Goal: Find specific page/section: Find specific page/section

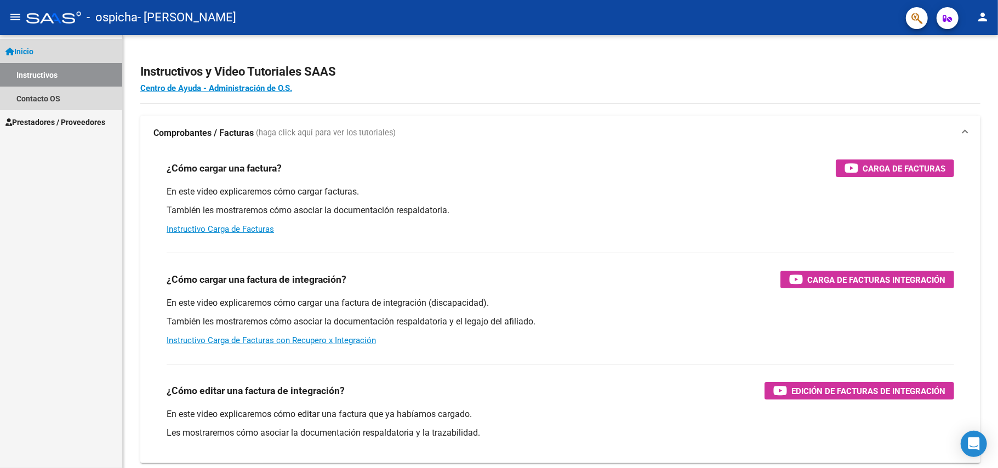
click at [31, 50] on span "Inicio" at bounding box center [19, 51] width 28 height 12
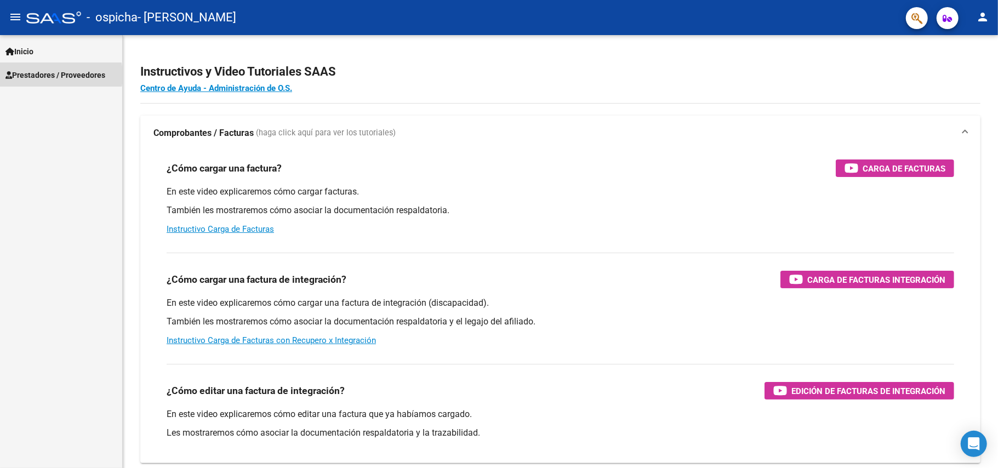
click at [46, 75] on span "Prestadores / Proveedores" at bounding box center [55, 75] width 100 height 12
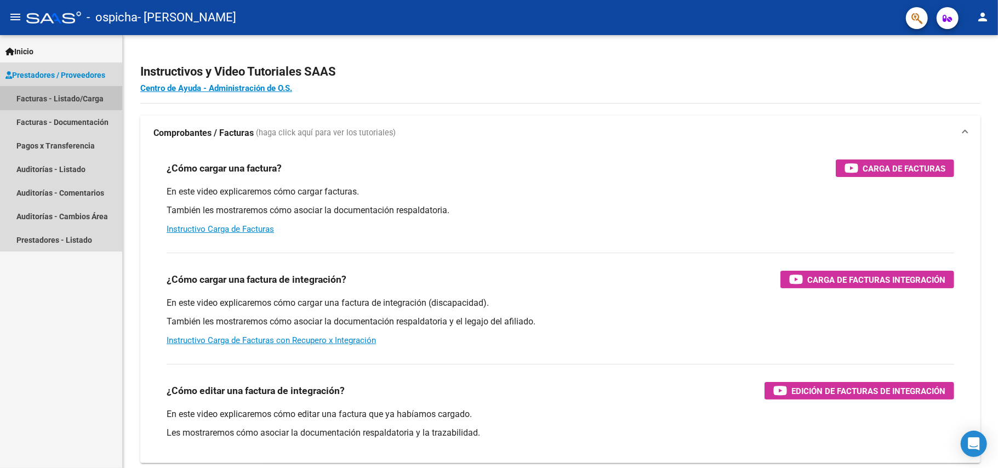
click at [55, 98] on link "Facturas - Listado/Carga" at bounding box center [61, 99] width 122 height 24
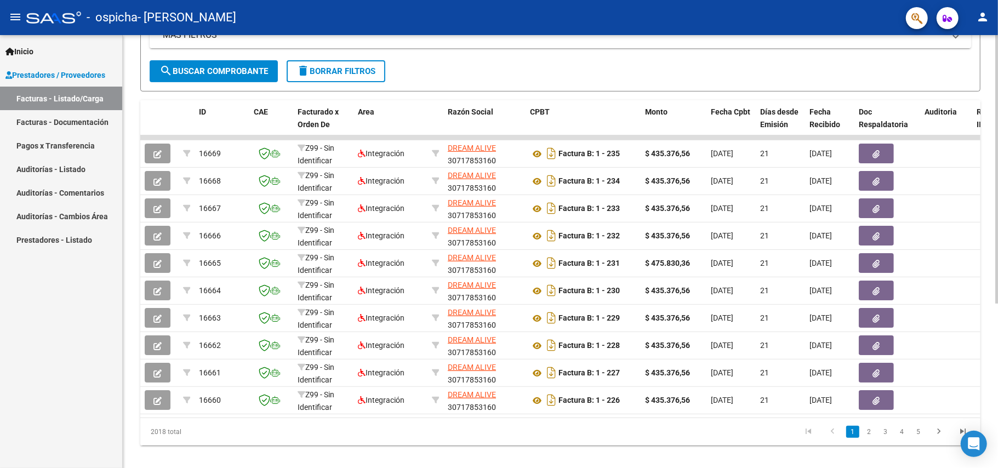
scroll to position [266, 0]
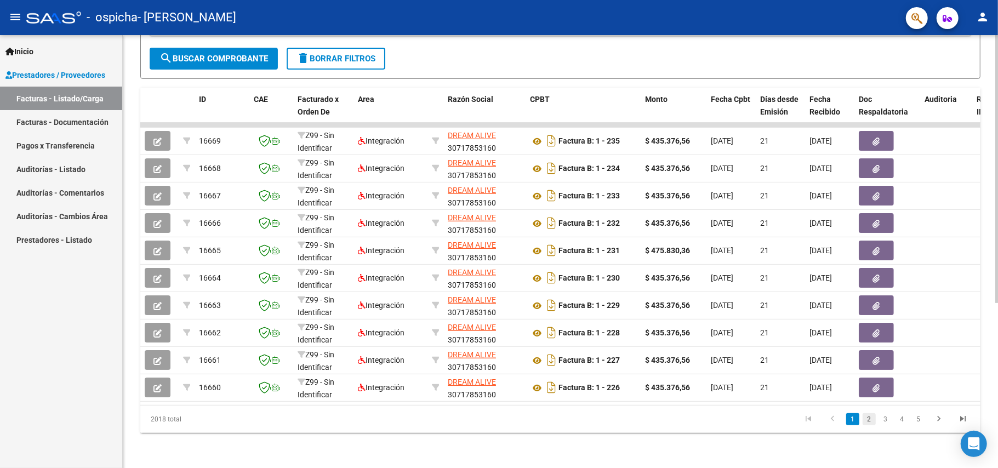
click at [869, 421] on link "2" at bounding box center [868, 419] width 13 height 12
click at [888, 421] on link "3" at bounding box center [885, 419] width 13 height 12
click at [905, 419] on link "4" at bounding box center [901, 419] width 13 height 12
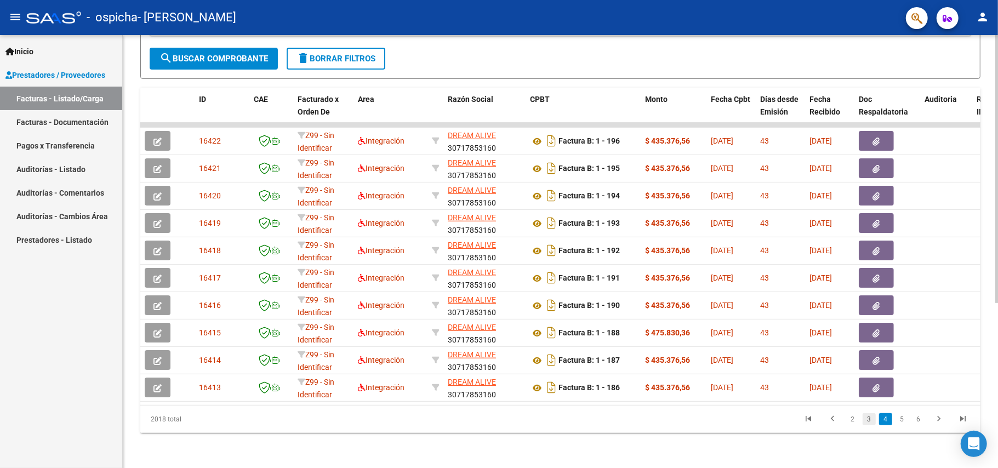
click at [870, 417] on link "3" at bounding box center [868, 419] width 13 height 12
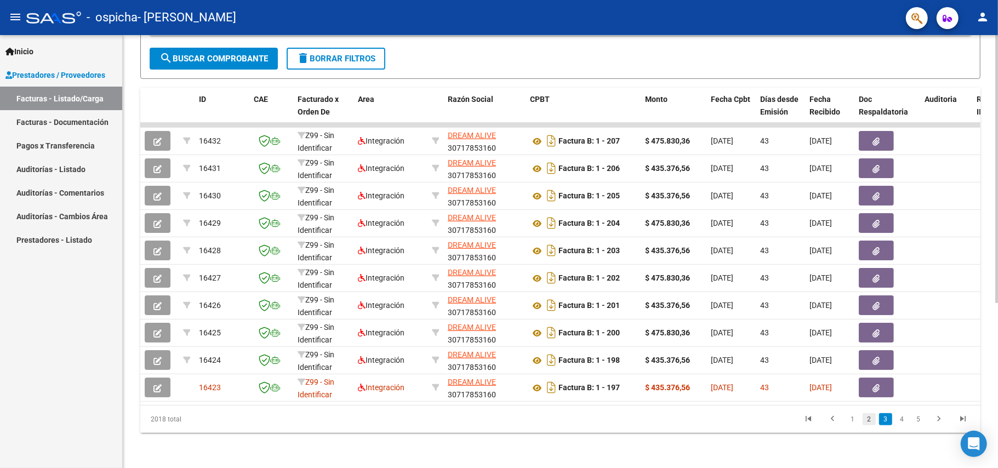
click at [869, 419] on link "2" at bounding box center [868, 419] width 13 height 12
